Goal: Task Accomplishment & Management: Use online tool/utility

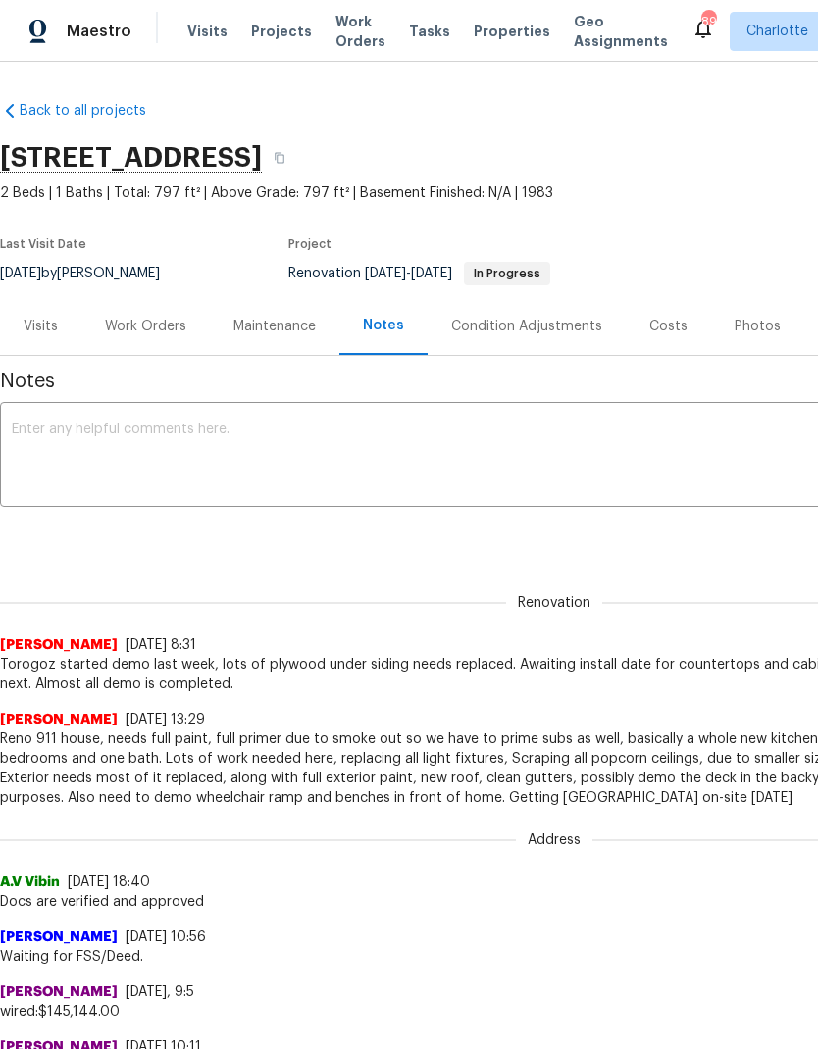
click at [277, 34] on span "Projects" at bounding box center [281, 32] width 61 height 20
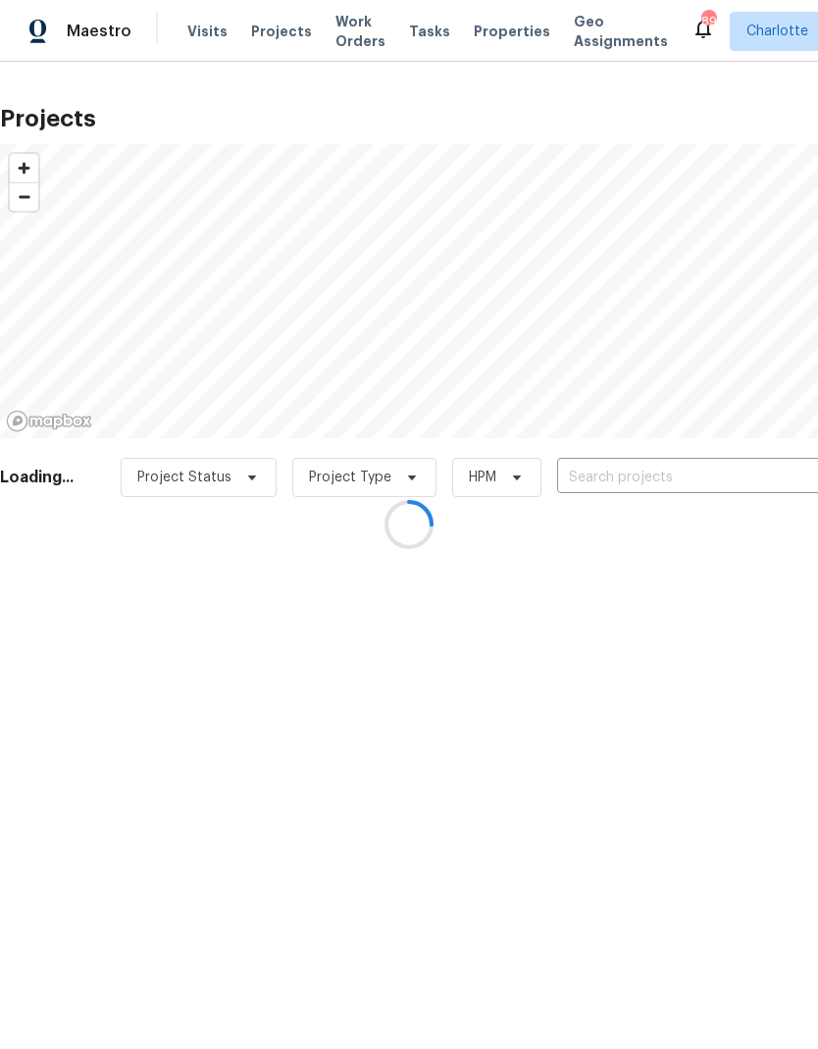
click at [645, 484] on div at bounding box center [409, 524] width 818 height 1049
click at [612, 477] on div at bounding box center [409, 524] width 818 height 1049
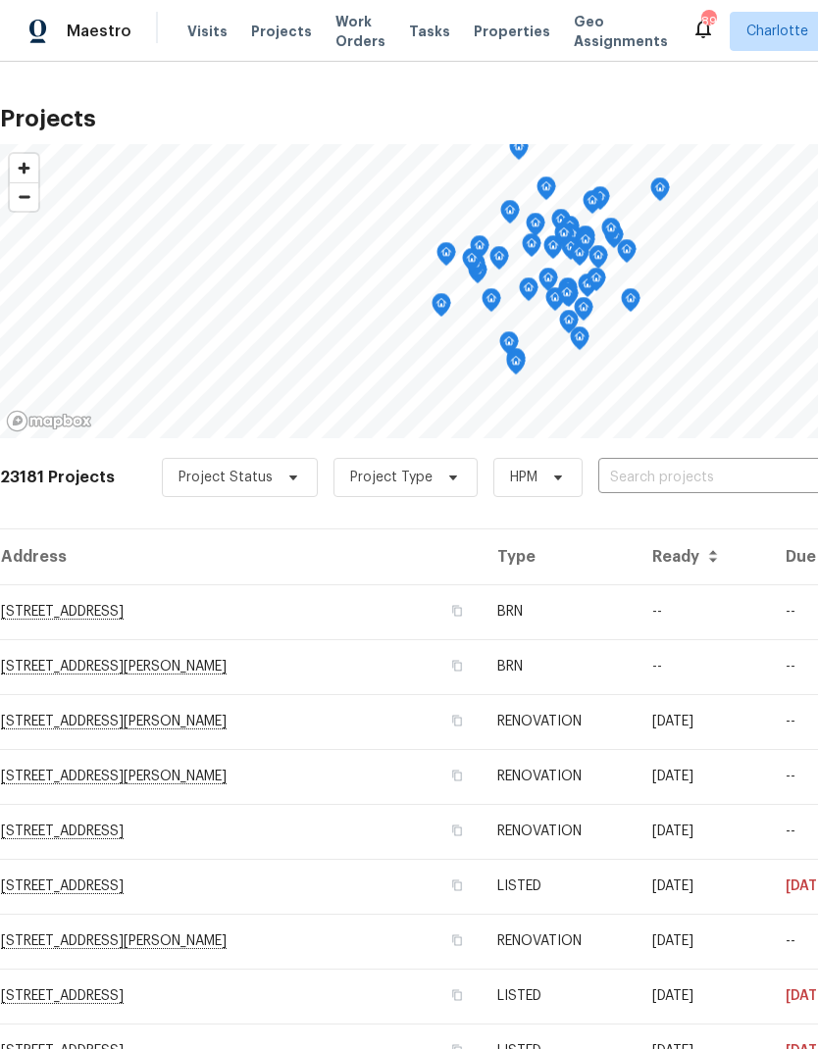
click at [637, 488] on input "text" at bounding box center [710, 478] width 225 height 30
type input "[PERSON_NAME]"
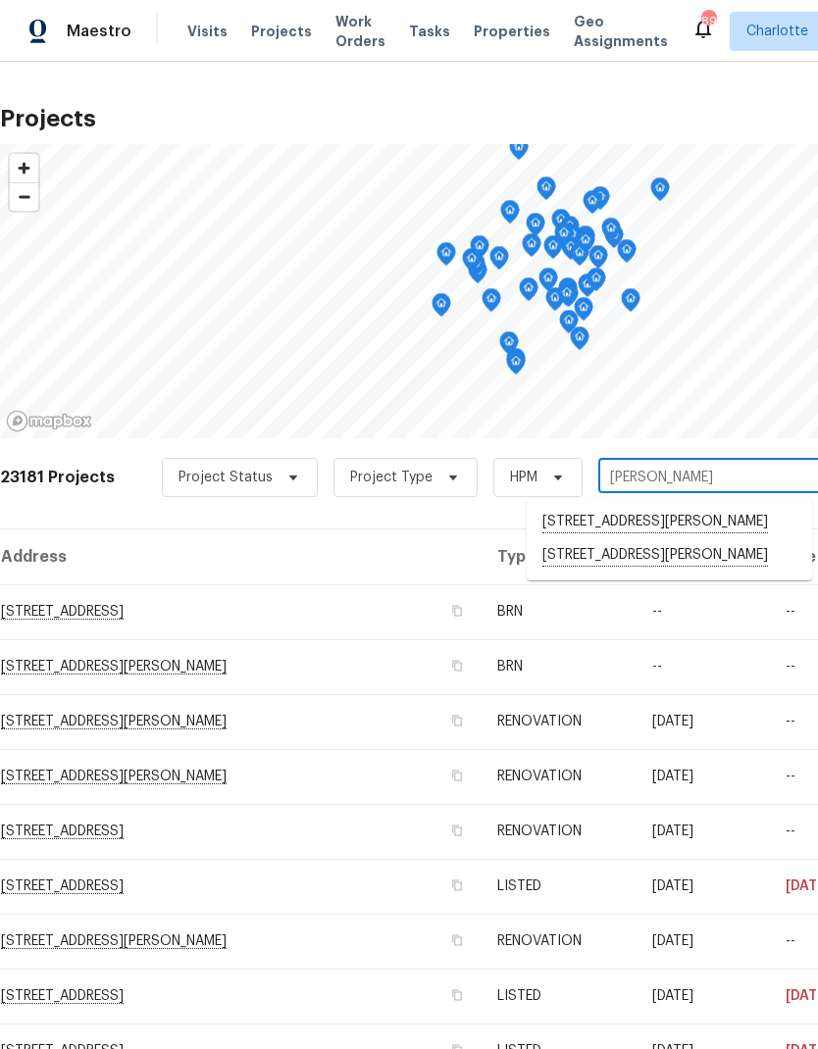
click at [712, 524] on li "[STREET_ADDRESS][PERSON_NAME]" at bounding box center [669, 522] width 285 height 33
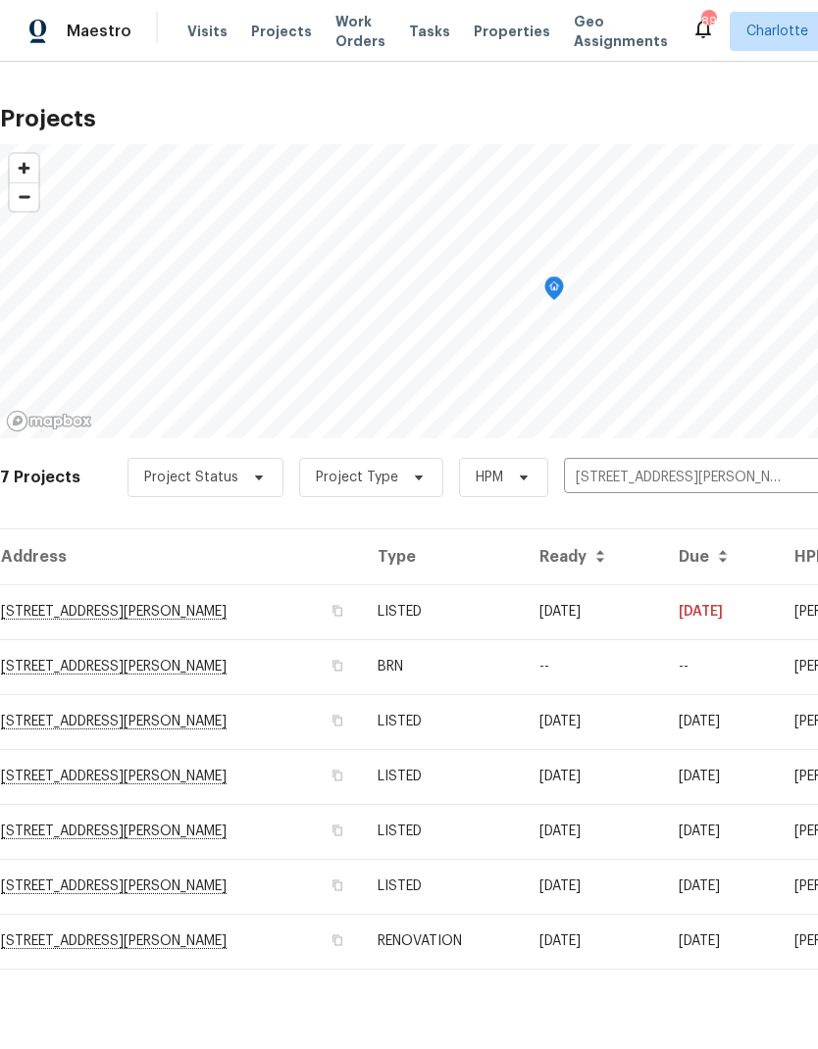
click at [91, 618] on td "[STREET_ADDRESS][PERSON_NAME]" at bounding box center [181, 612] width 362 height 55
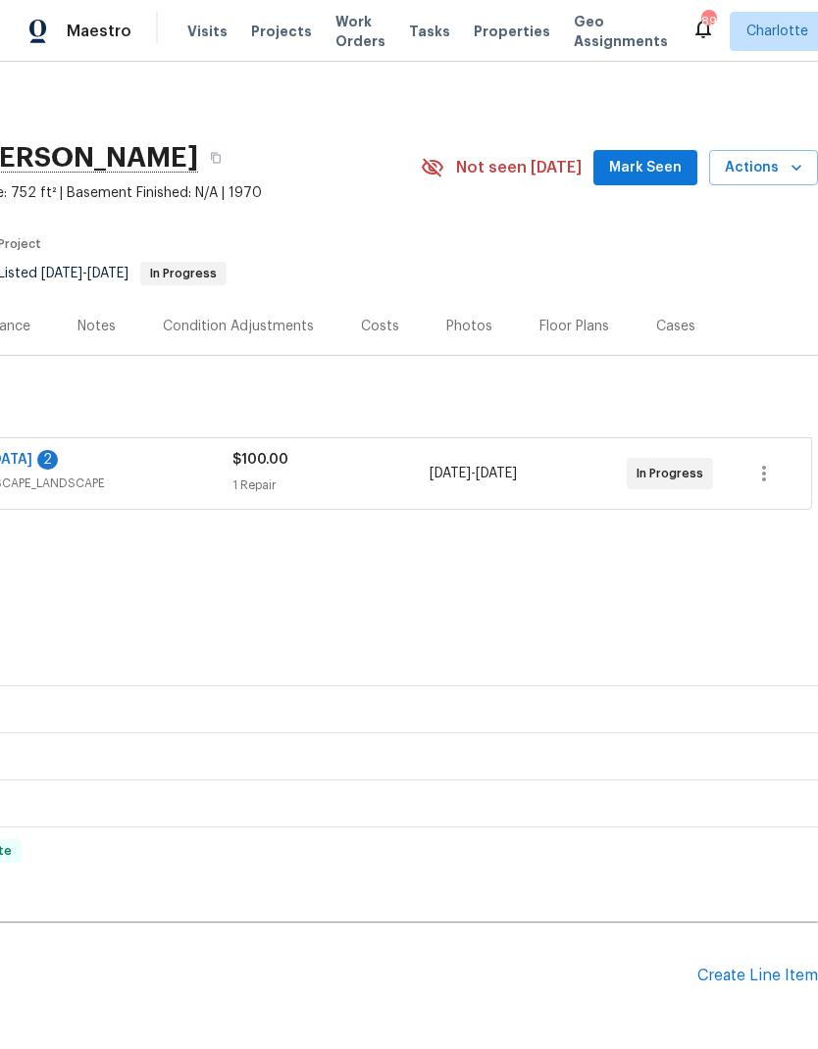
scroll to position [0, 290]
click at [756, 473] on icon "button" at bounding box center [764, 474] width 24 height 24
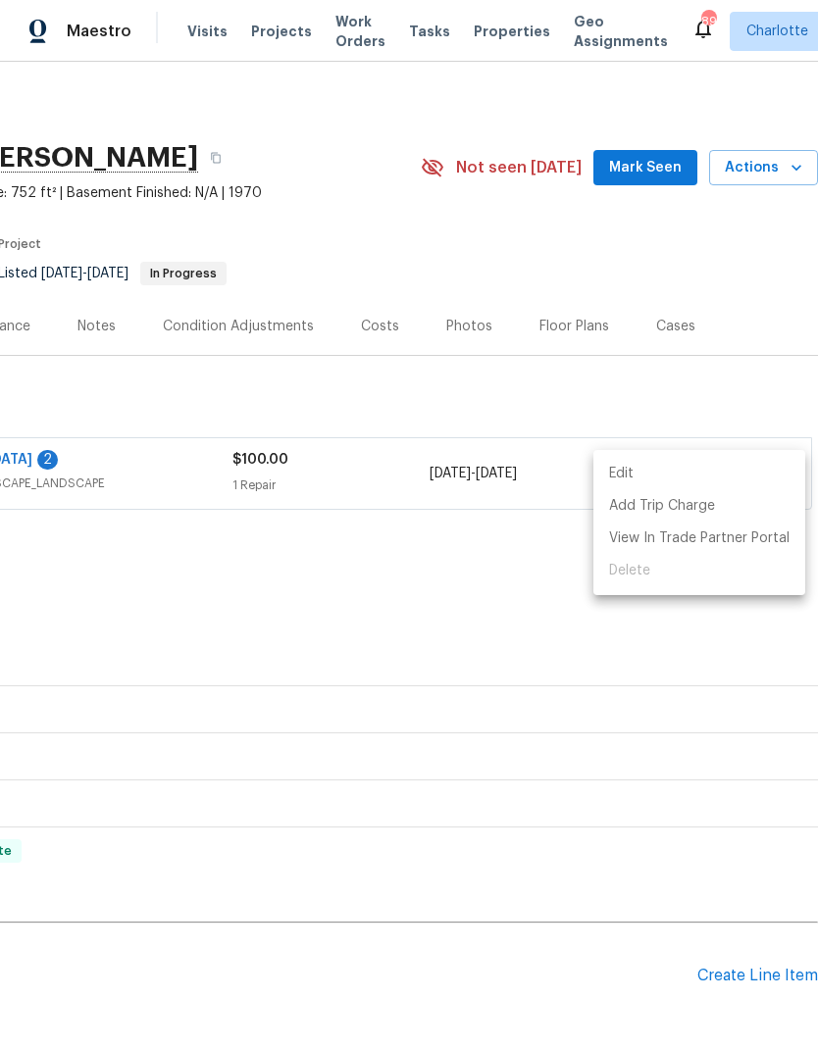
click at [756, 471] on li "Edit" at bounding box center [699, 474] width 212 height 32
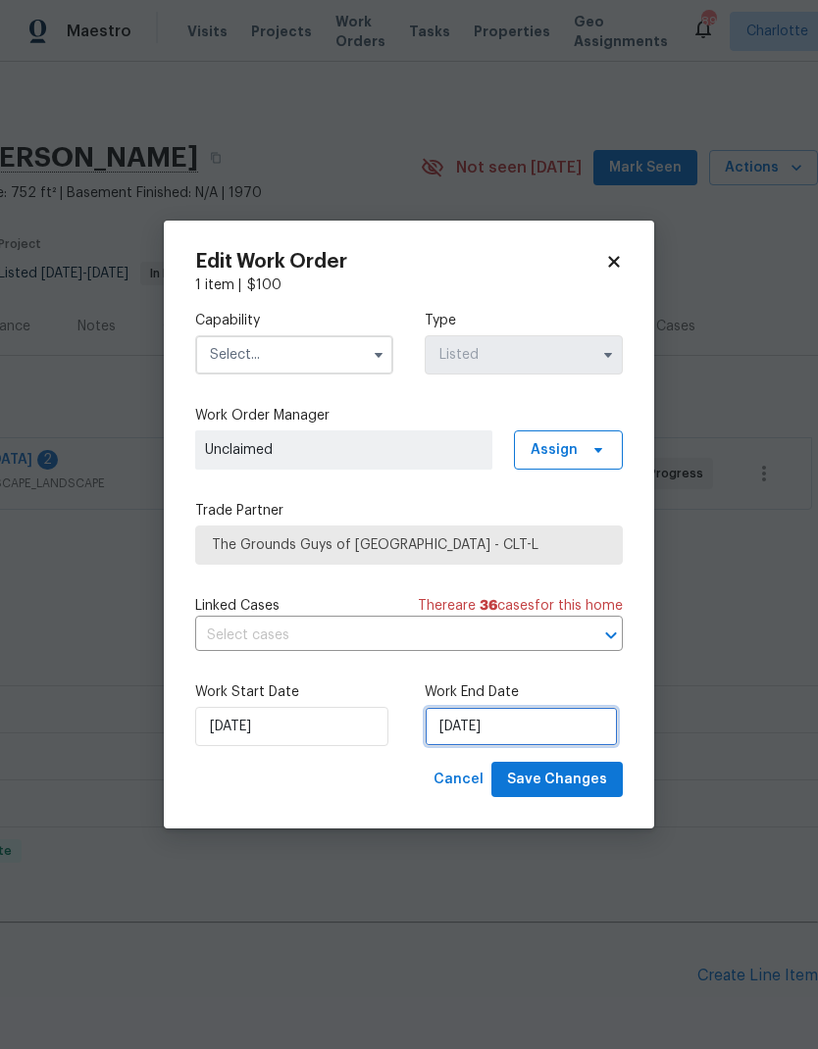
click at [559, 720] on input "[DATE]" at bounding box center [521, 726] width 193 height 39
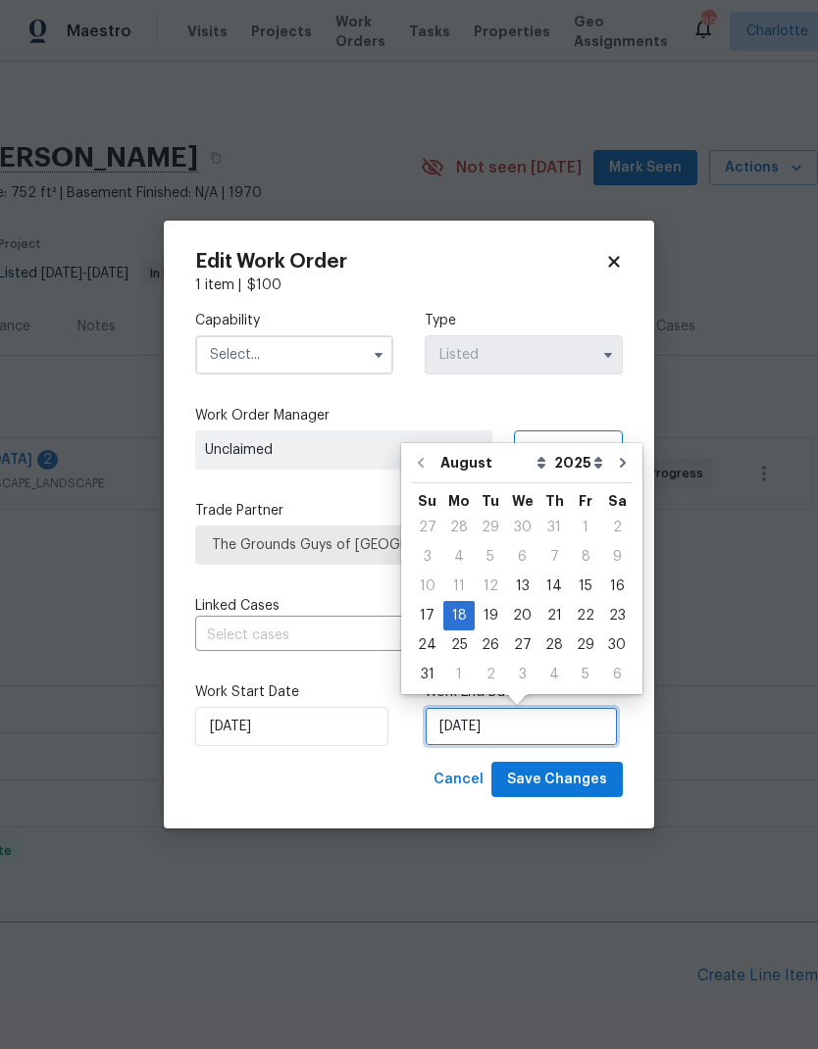
scroll to position [15, 0]
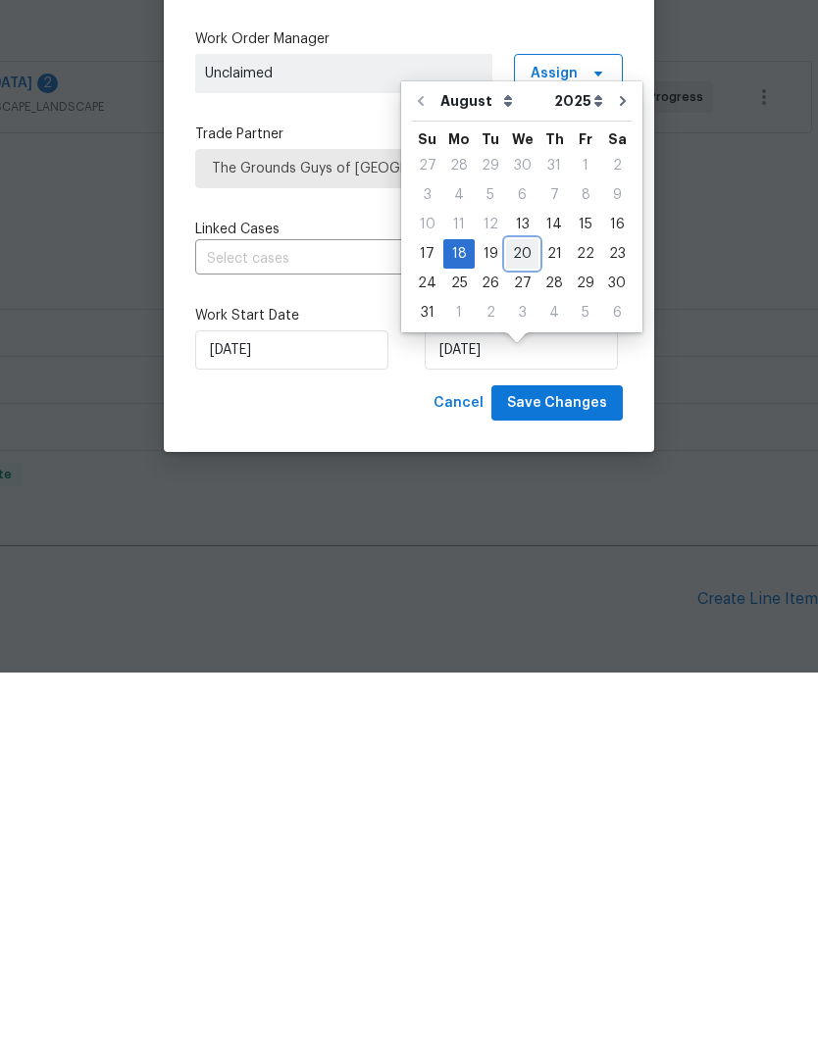
click at [526, 617] on div "20" at bounding box center [522, 630] width 32 height 27
type input "[DATE]"
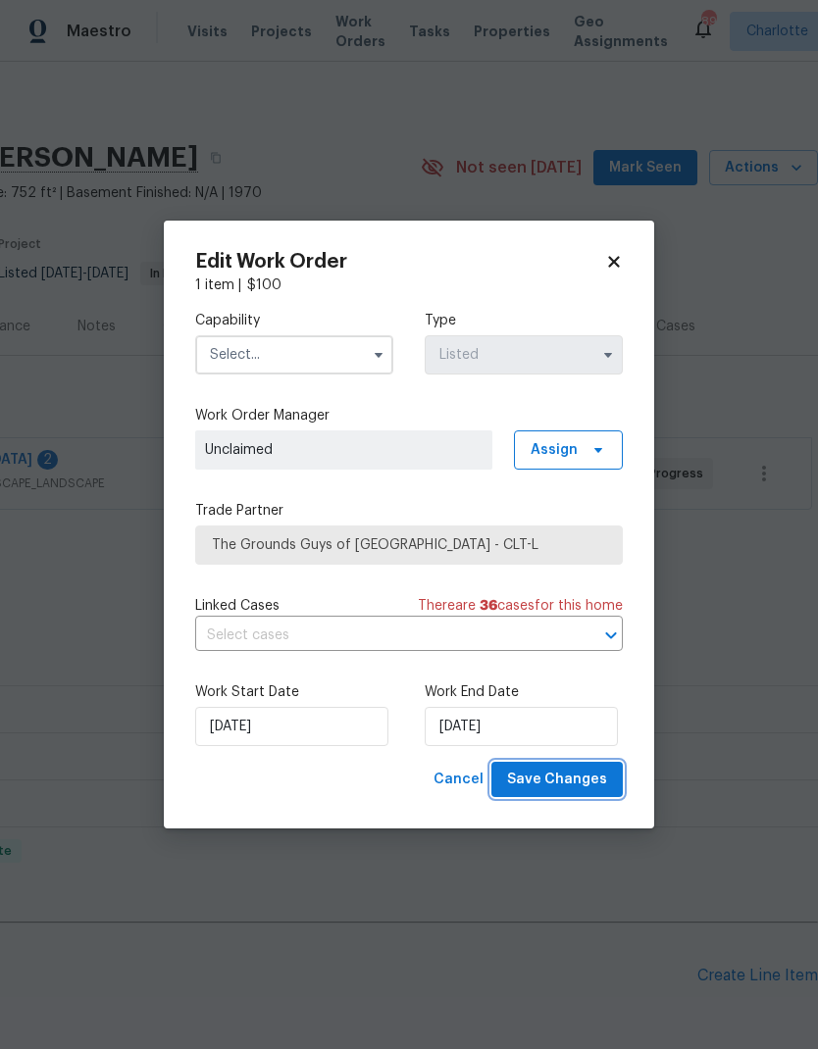
click at [594, 777] on span "Save Changes" at bounding box center [557, 780] width 100 height 25
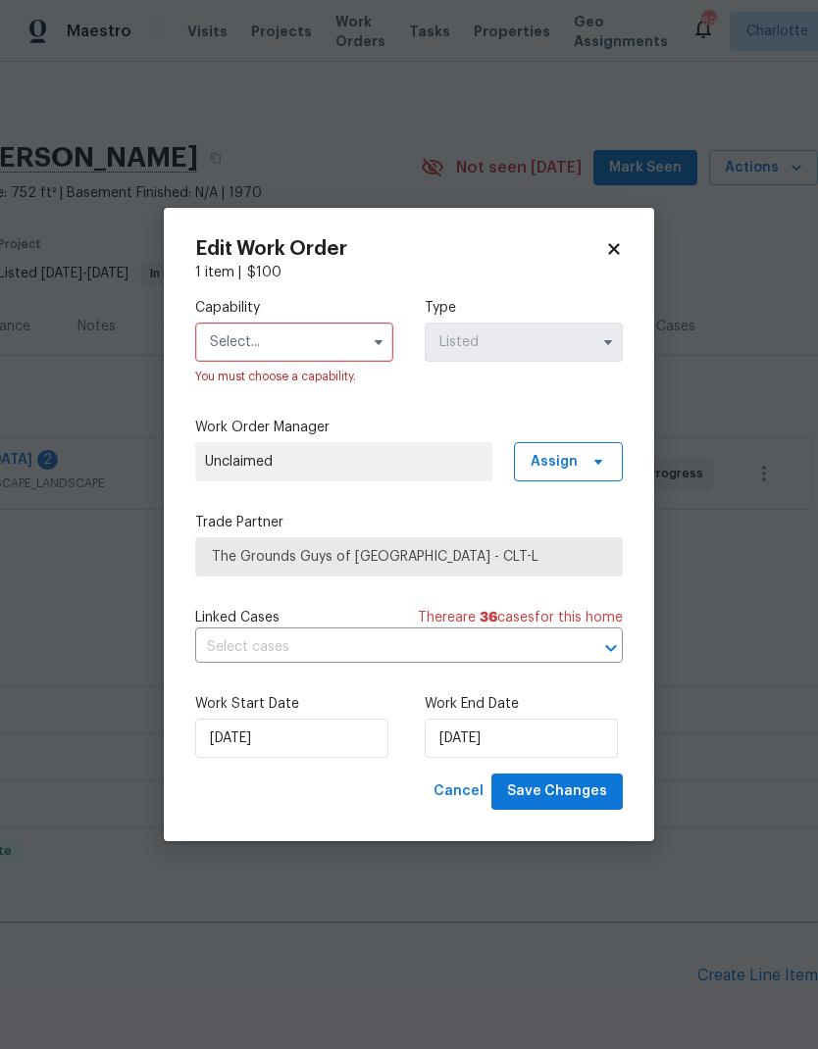
click at [361, 325] on input "text" at bounding box center [294, 342] width 198 height 39
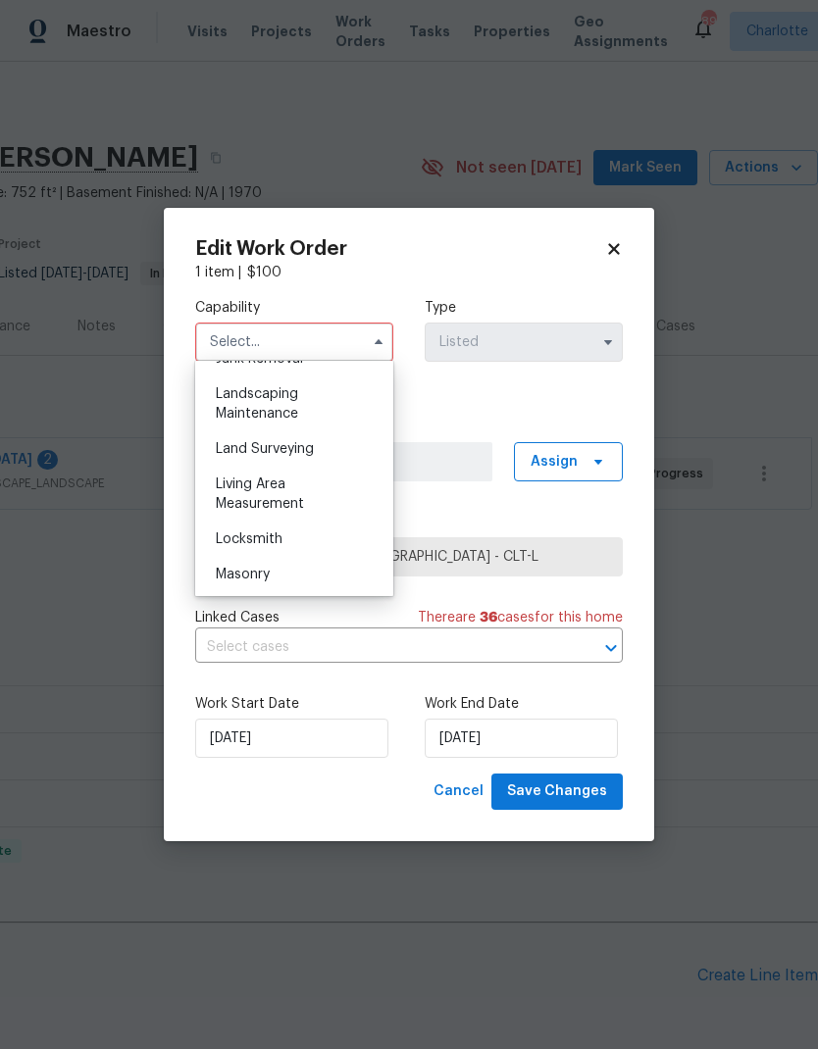
scroll to position [1281, 0]
click at [351, 406] on div "Landscaping Maintenance" at bounding box center [294, 403] width 188 height 55
type input "Landscaping Maintenance"
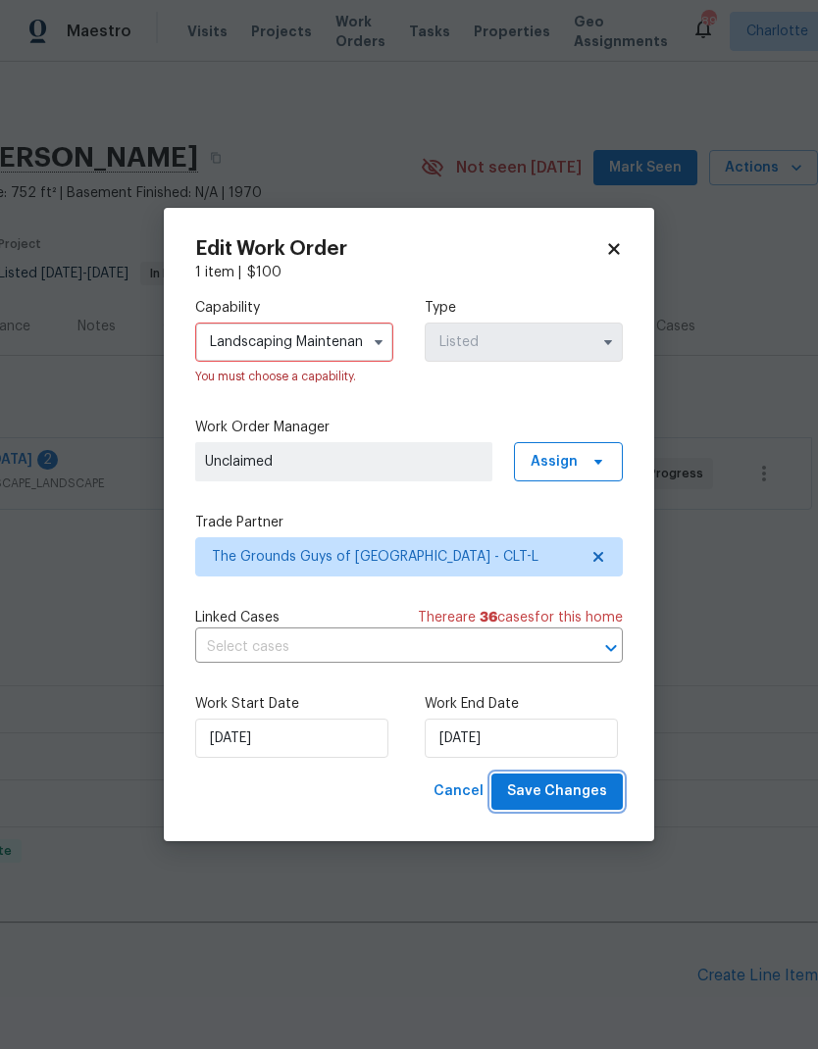
click at [604, 792] on span "Save Changes" at bounding box center [557, 792] width 100 height 25
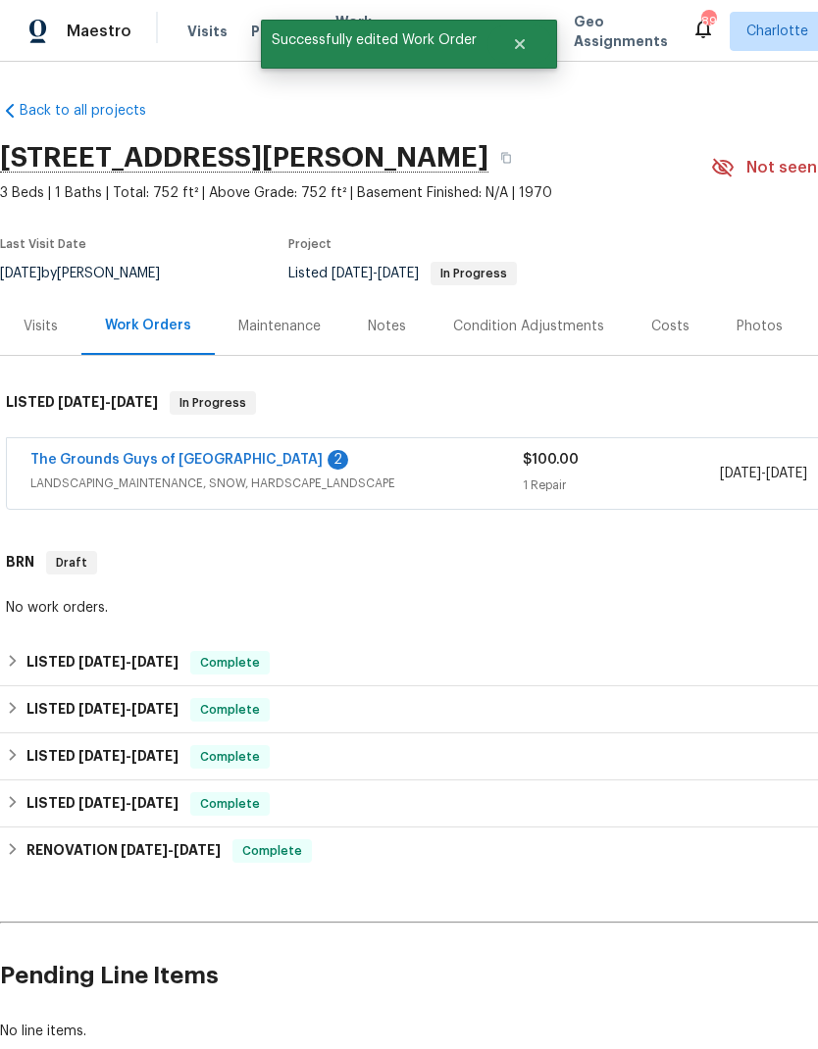
scroll to position [0, 0]
click at [122, 453] on link "The Grounds Guys of [GEOGRAPHIC_DATA]" at bounding box center [176, 460] width 292 height 14
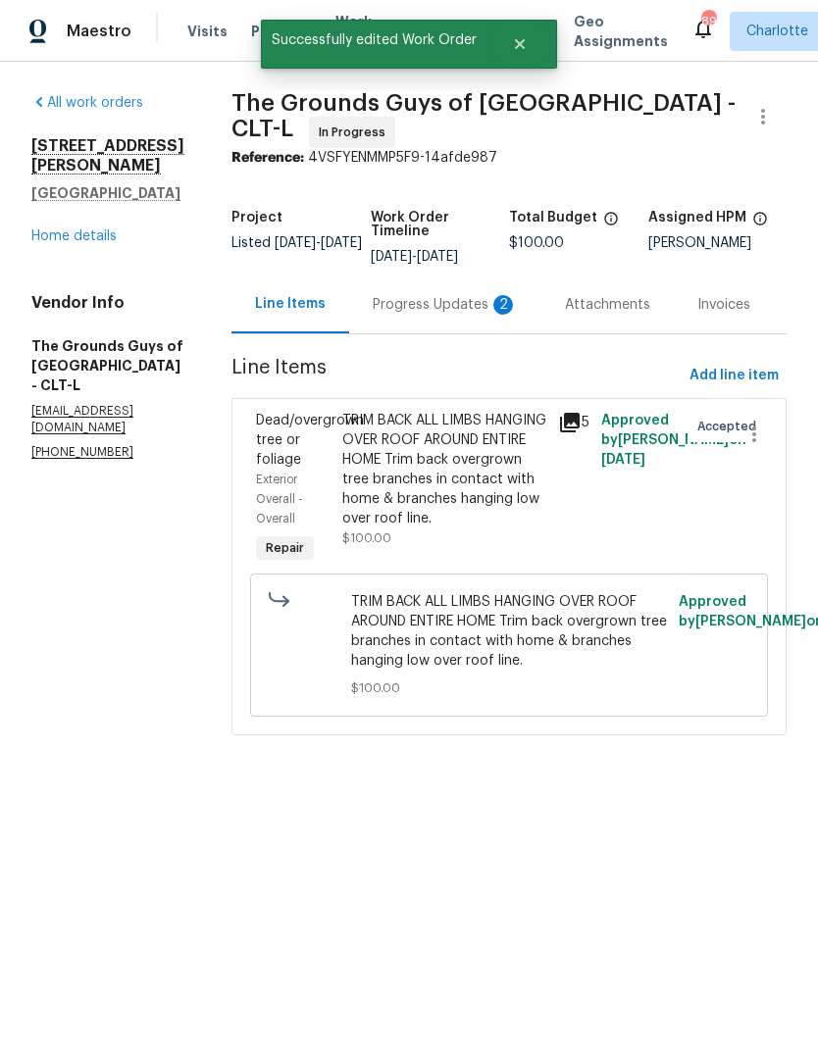
click at [453, 307] on div "Progress Updates 2" at bounding box center [445, 305] width 145 height 20
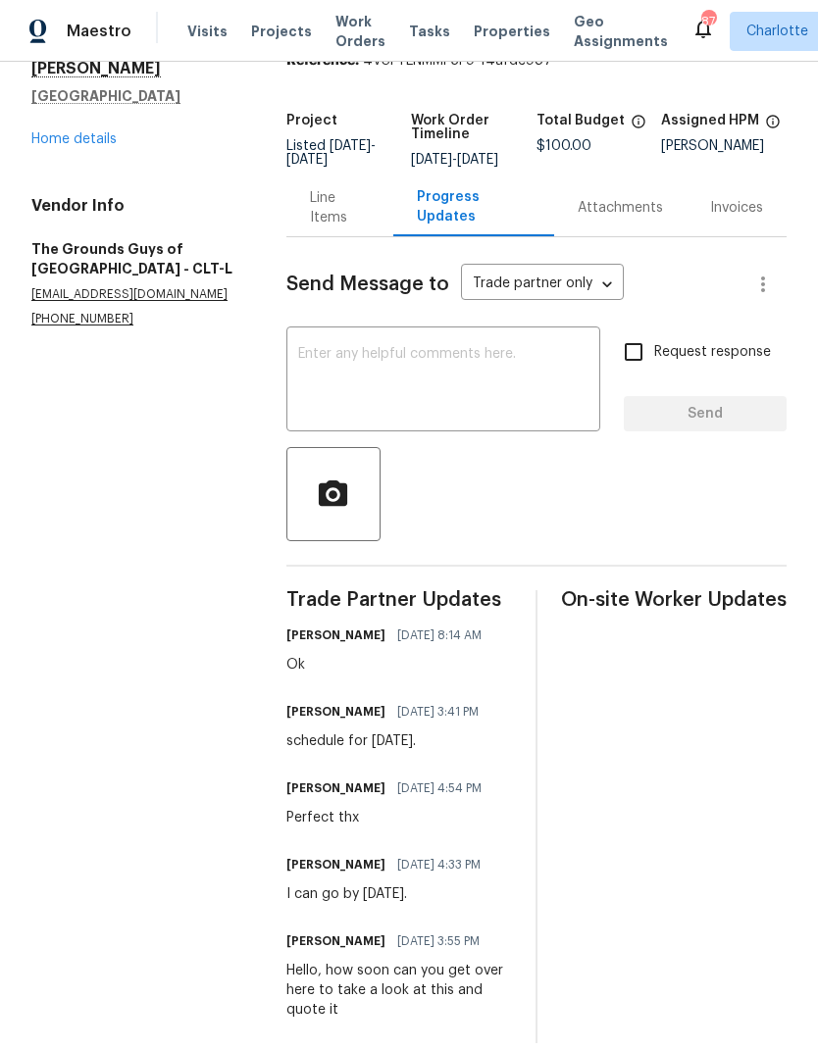
scroll to position [78, 0]
click at [342, 188] on div "Line Items" at bounding box center [340, 207] width 61 height 39
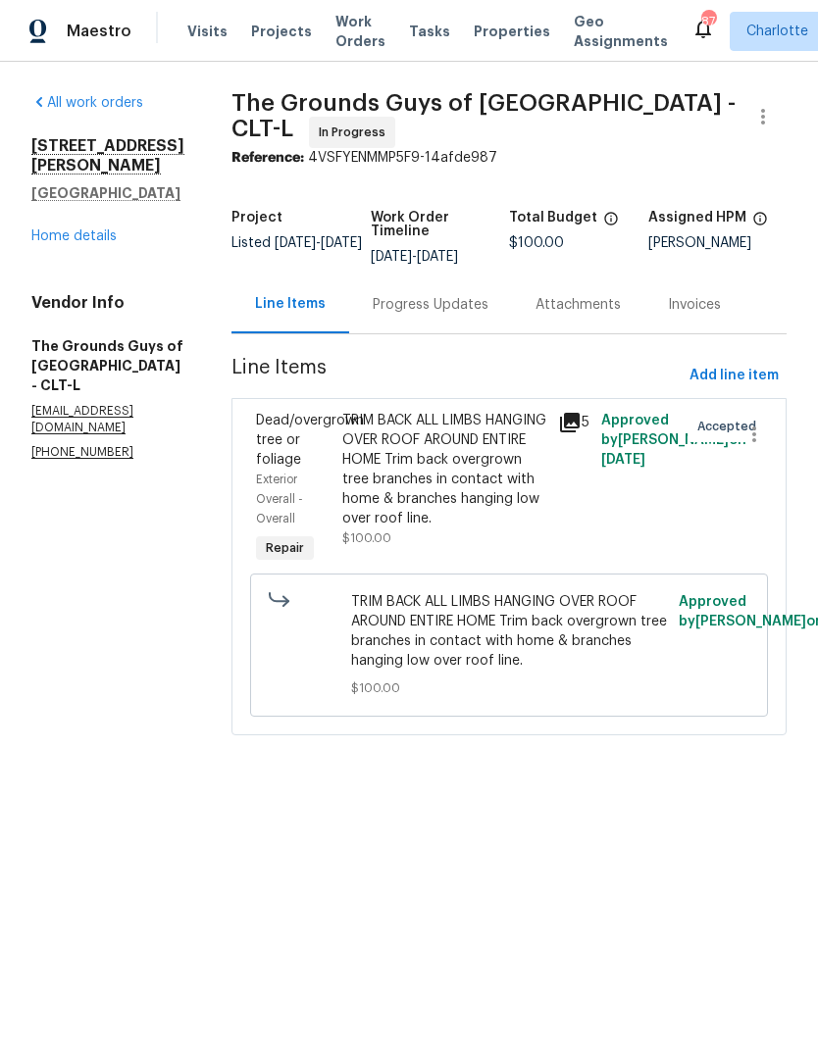
click at [552, 434] on div "TRIM BACK ALL LIMBS HANGING OVER ROOF AROUND ENTIRE HOME Trim back overgrown tr…" at bounding box center [444, 489] width 216 height 169
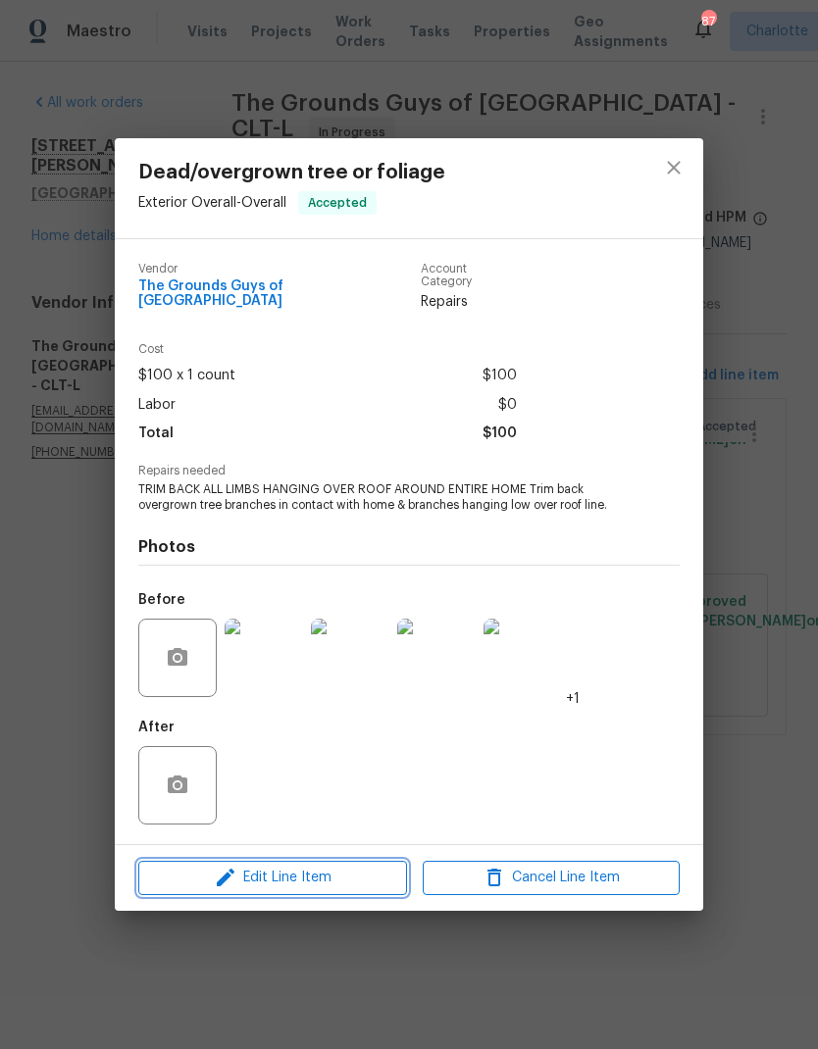
click at [356, 866] on span "Edit Line Item" at bounding box center [272, 878] width 257 height 25
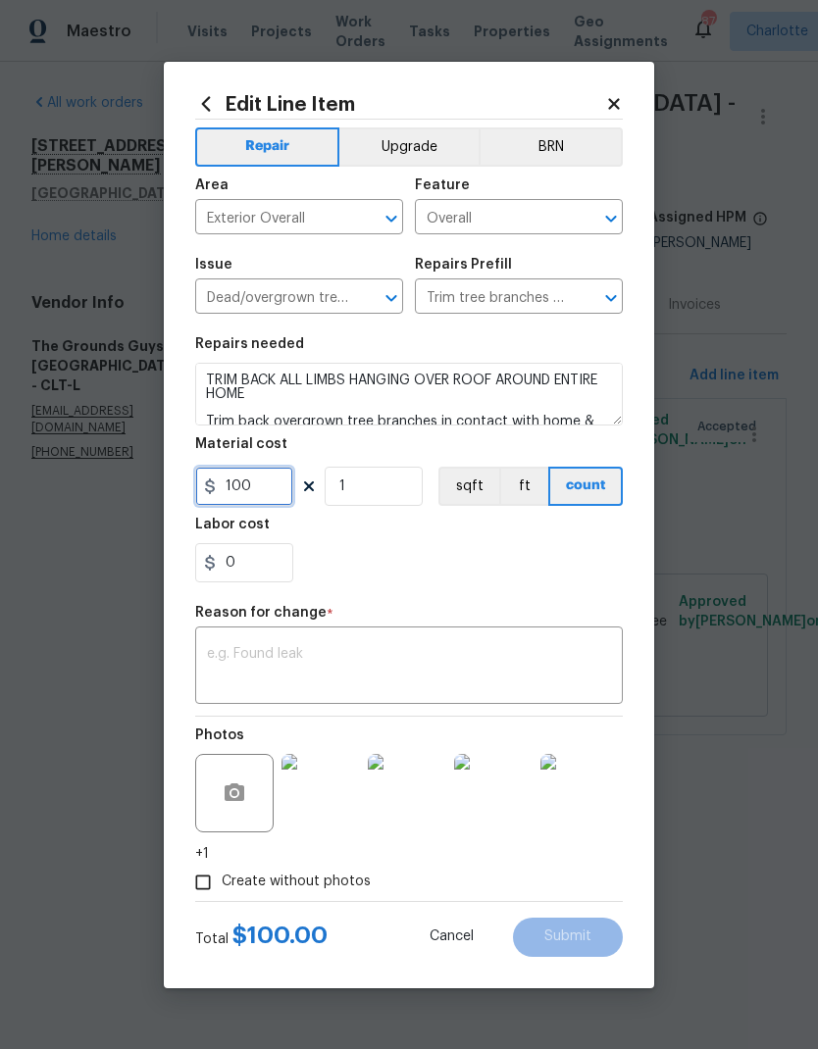
click at [235, 474] on input "100" at bounding box center [244, 486] width 98 height 39
click at [229, 485] on input "100" at bounding box center [244, 486] width 98 height 39
click at [229, 484] on input "100" at bounding box center [244, 486] width 98 height 39
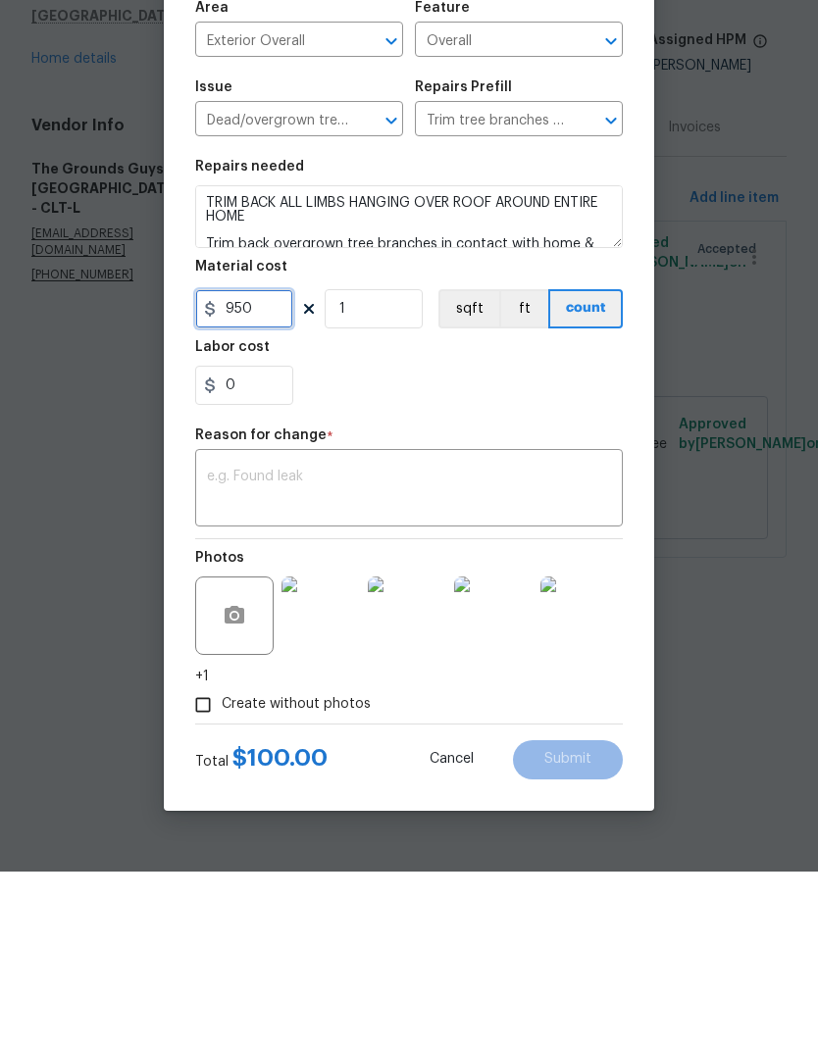
type input "950"
click at [570, 647] on textarea at bounding box center [409, 667] width 404 height 41
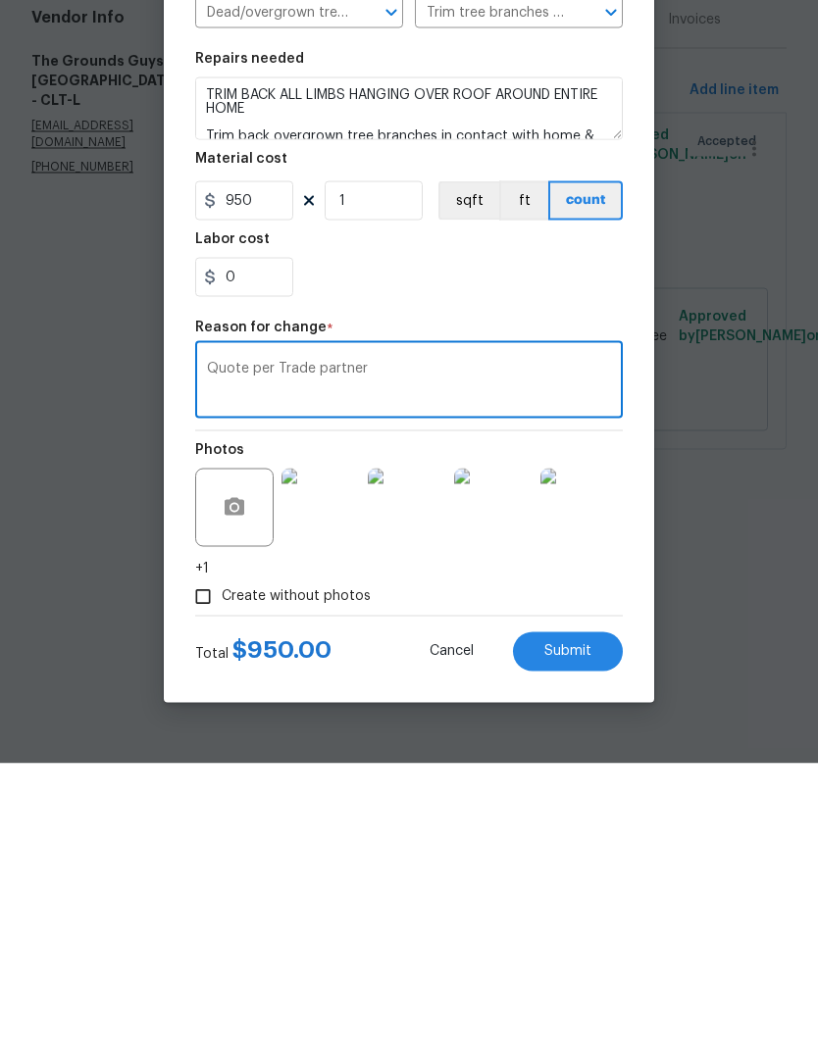
type textarea "Quote per Trade partner"
click at [593, 918] on button "Submit" at bounding box center [568, 937] width 110 height 39
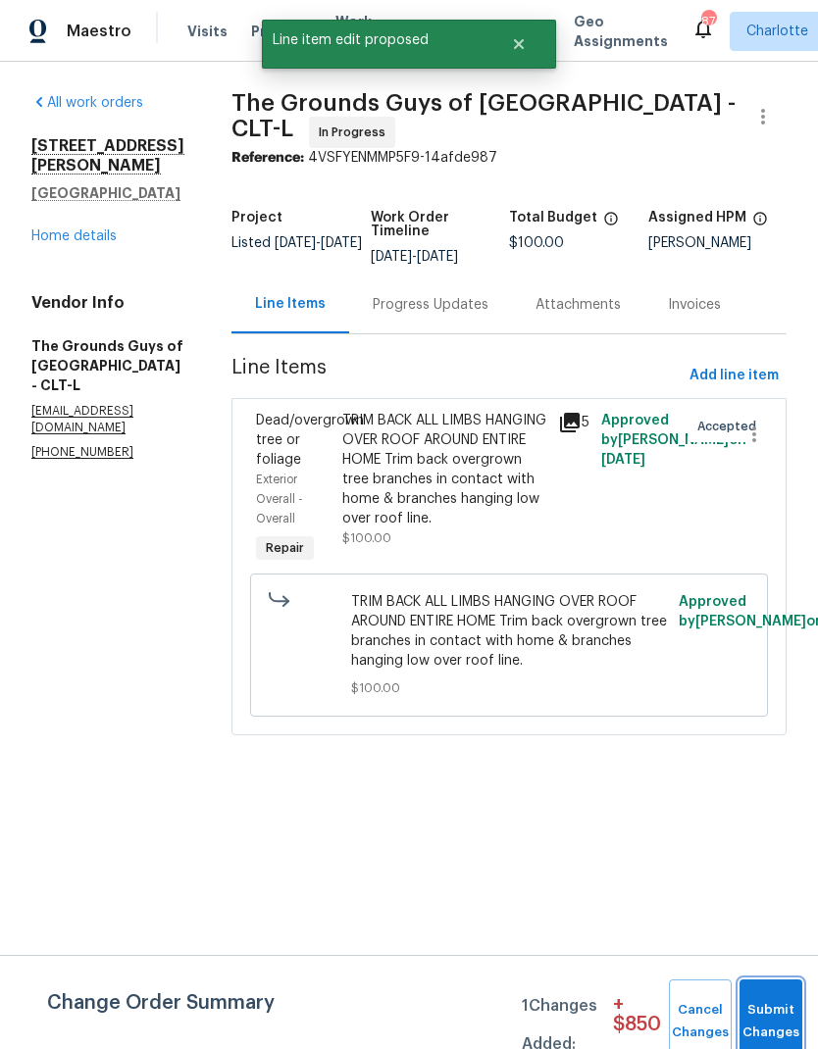
click at [773, 1021] on span "Submit Changes" at bounding box center [770, 1021] width 43 height 45
